Goal: Task Accomplishment & Management: Manage account settings

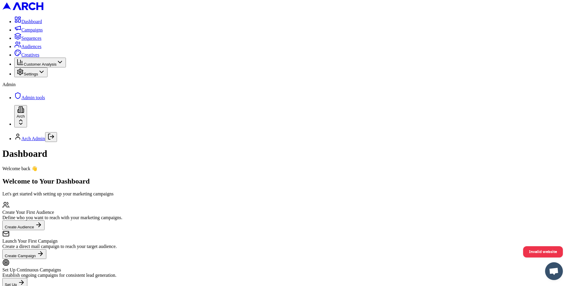
click at [40, 41] on span "Sequences" at bounding box center [31, 38] width 20 height 5
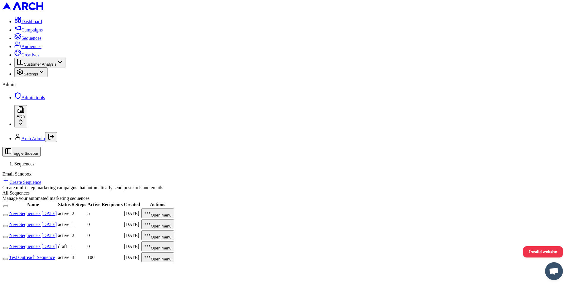
click at [57, 211] on link "New Sequence - Oct 2, 2025" at bounding box center [32, 213] width 47 height 5
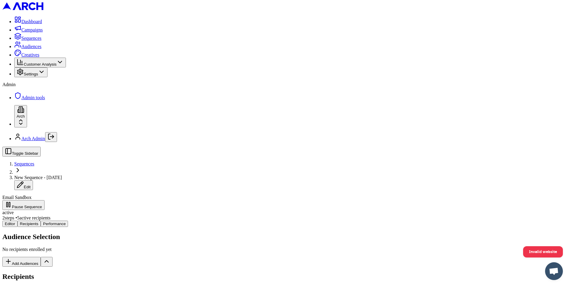
click at [118, 221] on div "Editor Recipients Performance Audience Selection No recipients enrolled yet Add…" at bounding box center [284, 268] width 565 height 95
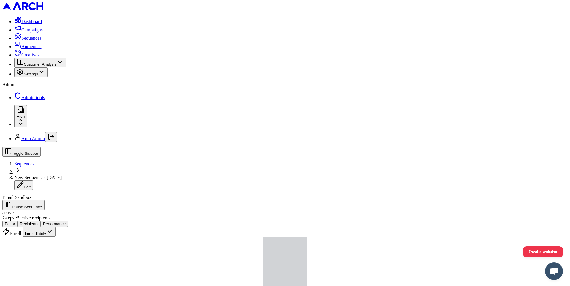
click at [39, 41] on link "Sequences" at bounding box center [27, 38] width 27 height 5
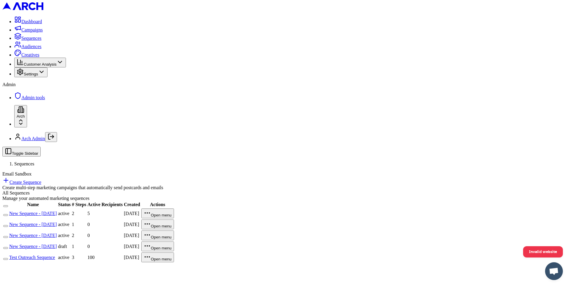
click at [57, 222] on link "New Sequence - Oct 2, 2025" at bounding box center [32, 224] width 47 height 5
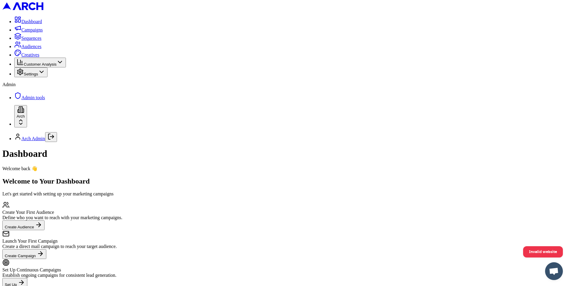
click at [24, 41] on span "Sequences" at bounding box center [31, 38] width 20 height 5
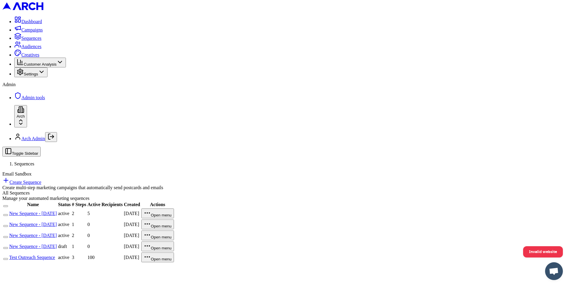
click at [57, 211] on link "New Sequence - [DATE]" at bounding box center [32, 213] width 47 height 5
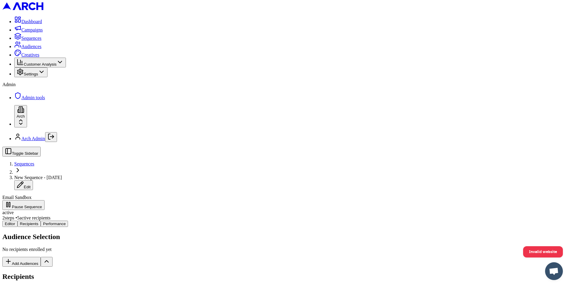
click at [123, 221] on div "Editor Recipients Performance Audience Selection No recipients enrolled yet Add…" at bounding box center [284, 268] width 565 height 95
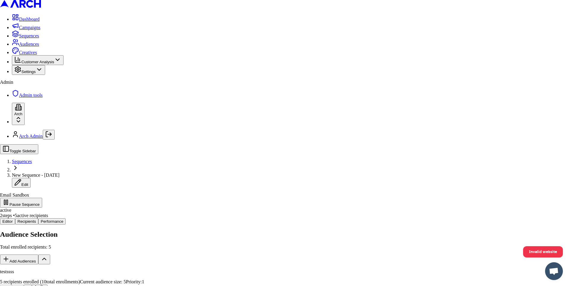
type input "1"
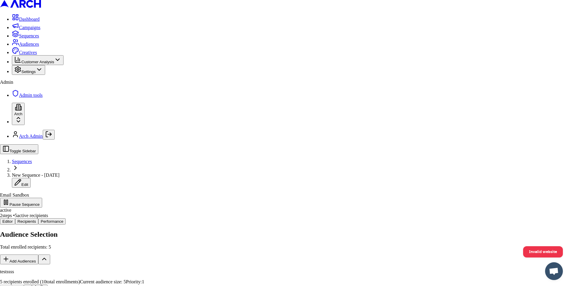
drag, startPoint x: 454, startPoint y: 267, endPoint x: 432, endPoint y: 274, distance: 23.9
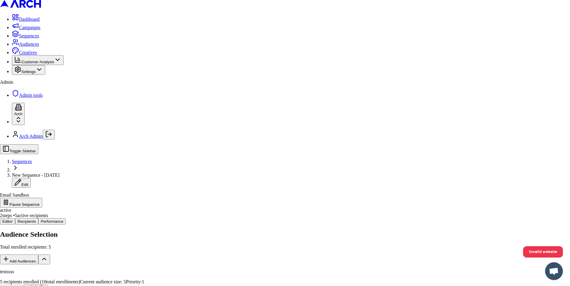
copy p "testssss"
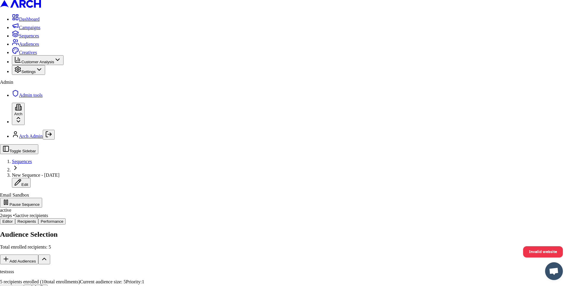
copy div "Configure auto-enrollment settings for testssss"
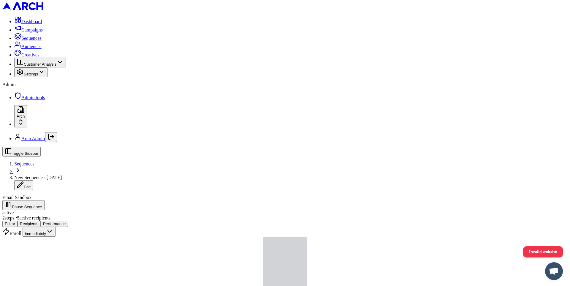
click at [418, 227] on div "Enroll immediately" at bounding box center [284, 232] width 565 height 10
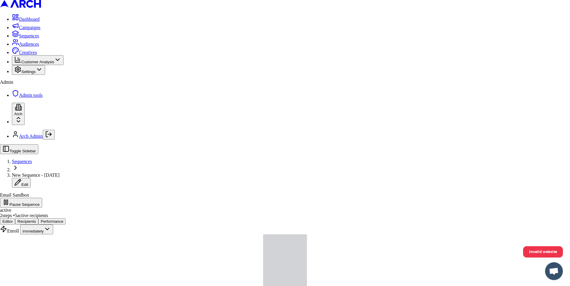
type input "sdddd"
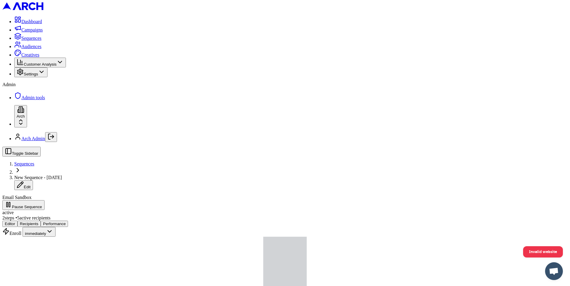
scroll to position [255, 0]
type input "0"
click at [282, 121] on button "Save" at bounding box center [275, 118] width 14 height 6
